Goal: Transaction & Acquisition: Purchase product/service

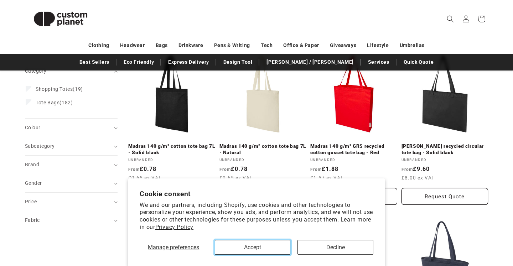
click at [260, 248] on button "Accept" at bounding box center [253, 247] width 76 height 15
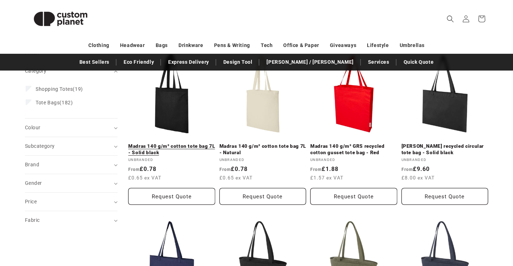
click at [173, 143] on link "Madras 140 g/m² cotton tote bag 7L - Solid black" at bounding box center [171, 149] width 87 height 12
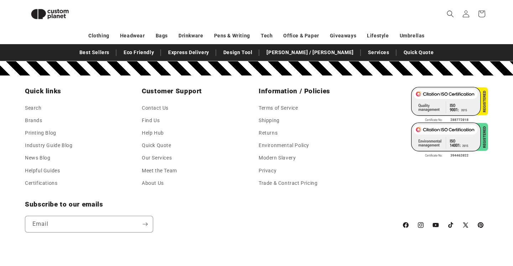
scroll to position [1009, 0]
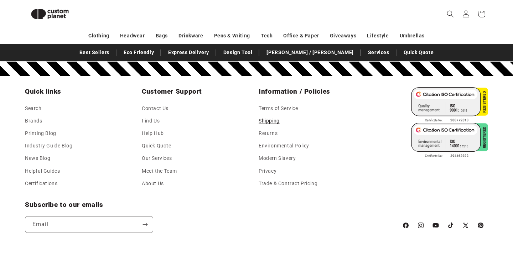
click at [273, 121] on link "Shipping" at bounding box center [269, 121] width 21 height 12
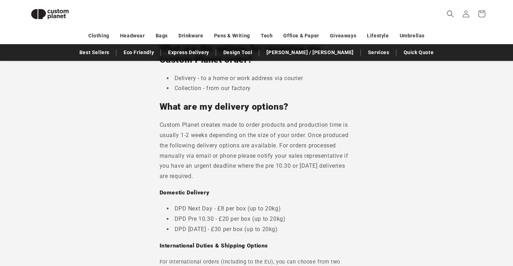
scroll to position [84, 0]
